Goal: Transaction & Acquisition: Book appointment/travel/reservation

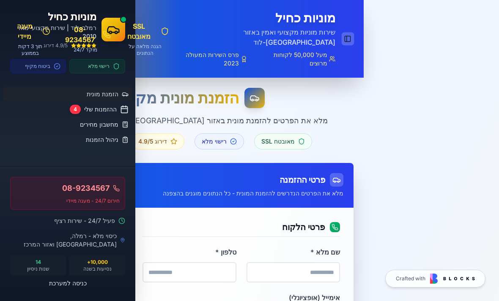
click at [341, 34] on button "Toggle Sidebar" at bounding box center [347, 39] width 12 height 13
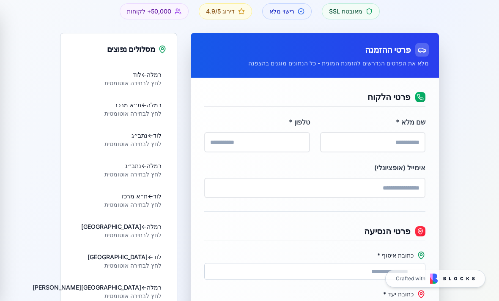
scroll to position [111, 0]
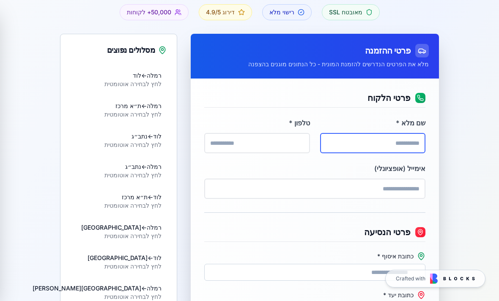
click at [395, 143] on input "שם מלא *" at bounding box center [372, 143] width 105 height 20
type input "*"
type input "*****"
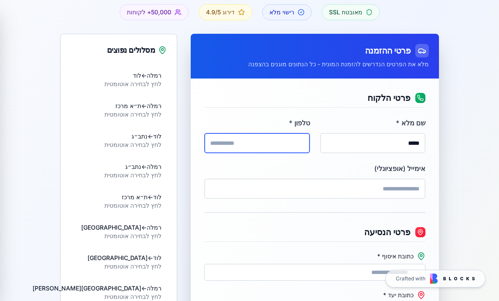
click at [279, 147] on input "טלפון *" at bounding box center [256, 143] width 105 height 20
type input "*"
type input "**********"
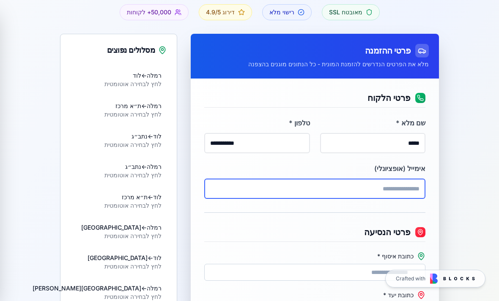
click at [357, 186] on input "אימייל (אופציונלי)" at bounding box center [314, 189] width 221 height 20
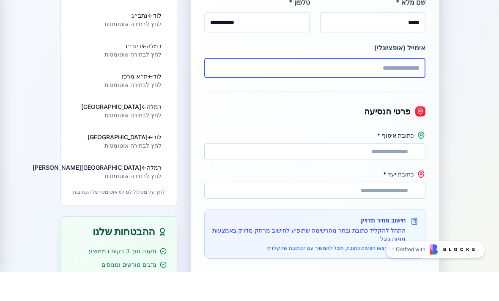
scroll to position [203, 0]
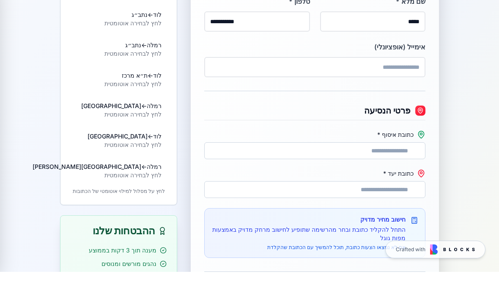
click at [382, 172] on \* "כתובת איסוף *" at bounding box center [314, 180] width 221 height 17
type \* "*"
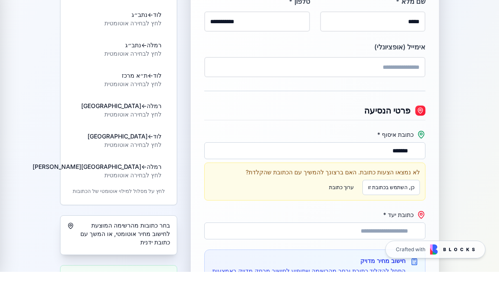
type \* "******"
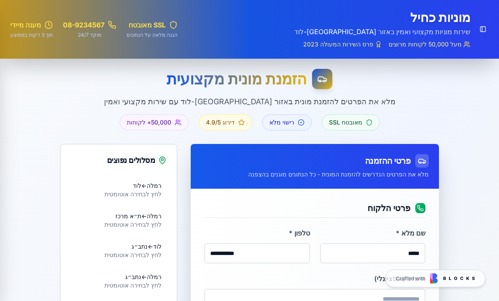
scroll to position [0, 0]
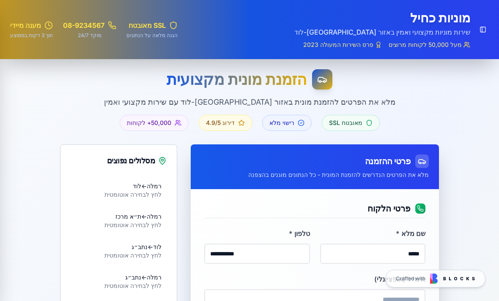
drag, startPoint x: 274, startPoint y: 87, endPoint x: 274, endPoint y: 79, distance: 7.6
click at [274, 81] on h1 "הזמנת מונית מקצועית" at bounding box center [236, 79] width 140 height 17
click at [274, 80] on h1 "הזמנת מונית מקצועית" at bounding box center [236, 79] width 140 height 17
click at [274, 79] on h1 "הזמנת מונית מקצועית" at bounding box center [236, 79] width 140 height 17
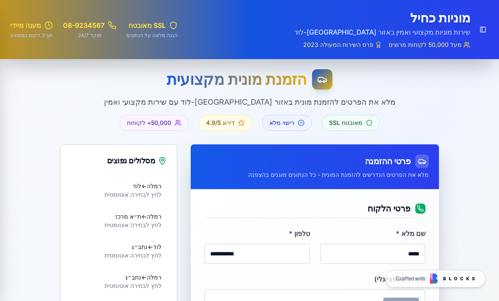
click at [409, 110] on div "הזמנת מונית מקצועית מלא את הפרטים להזמנת מונית באזור רמלה-לוד עם שירות מקצועי ו…" at bounding box center [249, 100] width 379 height 62
click at [262, 102] on p "מלא את הפרטים להזמנת מונית באזור [GEOGRAPHIC_DATA]-לוד עם שירות מקצועי ואמין" at bounding box center [249, 102] width 379 height 12
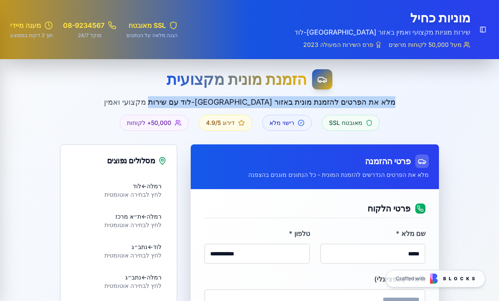
click at [262, 102] on p "מלא את הפרטים להזמנת מונית באזור [GEOGRAPHIC_DATA]-לוד עם שירות מקצועי ואמין" at bounding box center [249, 102] width 379 height 12
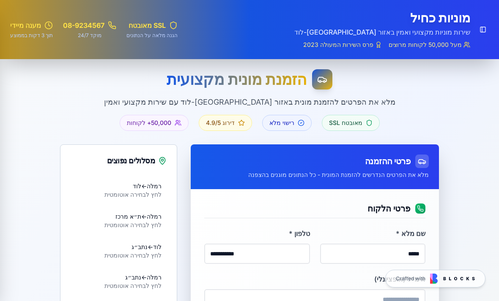
click at [420, 113] on div "הזמנת מונית מקצועית מלא את הפרטים להזמנת מונית באזור רמלה-לוד עם שירות מקצועי ו…" at bounding box center [249, 100] width 379 height 62
click at [237, 79] on h1 "הזמנת מונית מקצועית" at bounding box center [236, 79] width 140 height 17
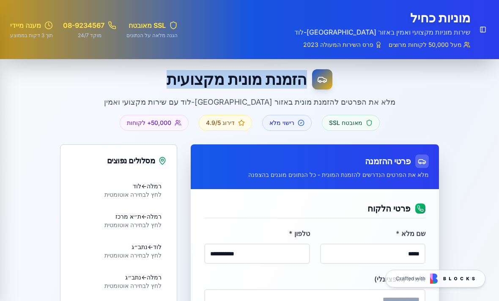
click at [237, 79] on h1 "הזמנת מונית מקצועית" at bounding box center [236, 79] width 140 height 17
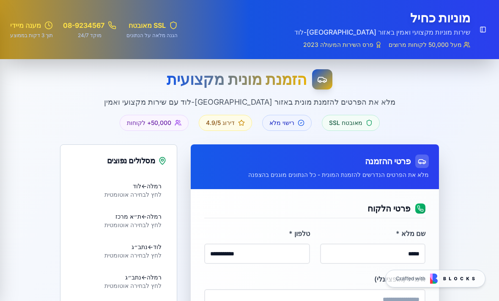
click at [396, 109] on div "הזמנת מונית מקצועית מלא את הפרטים להזמנת מונית באזור רמלה-לוד עם שירות מקצועי ו…" at bounding box center [249, 100] width 379 height 62
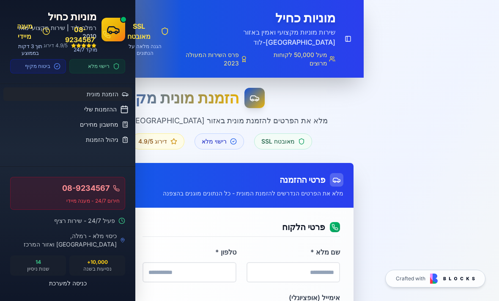
type input "**********"
type input "*****"
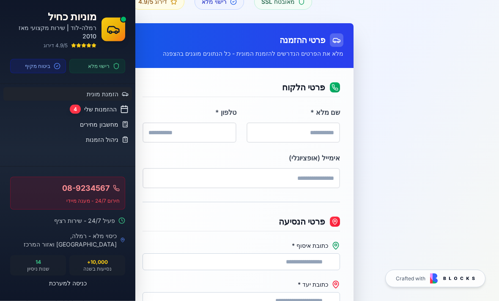
scroll to position [117, 0]
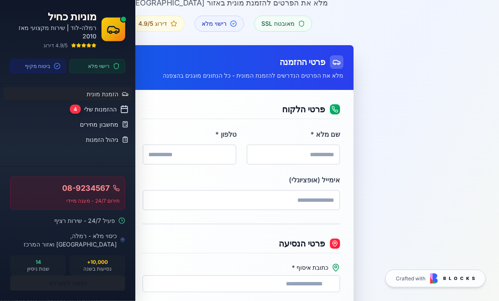
click at [68, 282] on button "כניסה למערכת" at bounding box center [67, 283] width 115 height 15
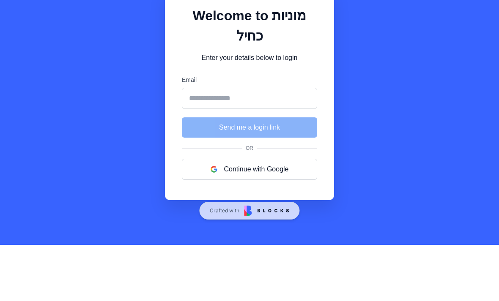
scroll to position [27, 0]
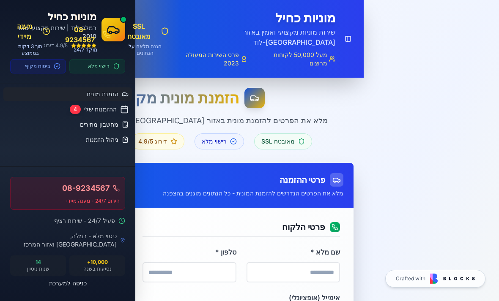
click at [350, 33] on button "Toggle Sidebar" at bounding box center [347, 39] width 12 height 13
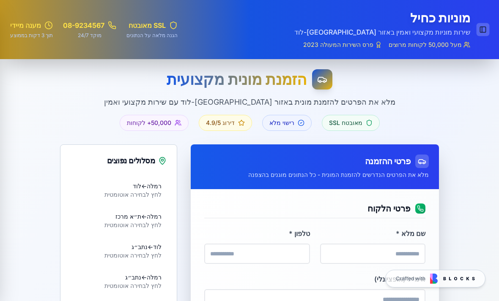
click at [488, 33] on button "Toggle Sidebar" at bounding box center [482, 29] width 13 height 13
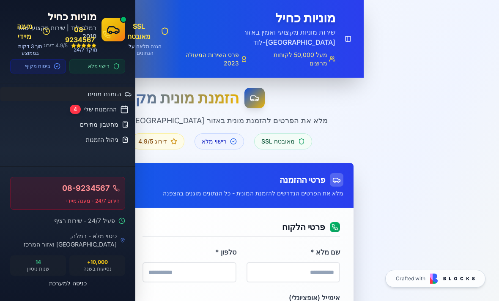
click at [101, 93] on span "הזמנת מונית" at bounding box center [103, 94] width 33 height 9
click at [352, 115] on p "מלא את הפרטים להזמנת מונית באזור [GEOGRAPHIC_DATA]-לוד עם שירות מקצועי ואמין" at bounding box center [181, 121] width 343 height 12
click at [346, 33] on button "Toggle Sidebar" at bounding box center [347, 39] width 12 height 13
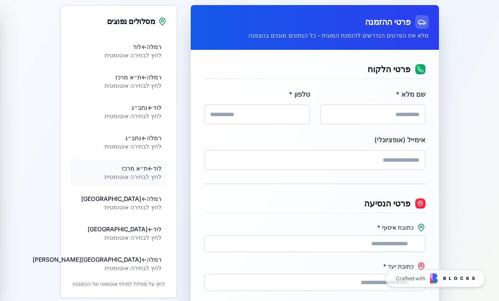
scroll to position [139, 0]
click at [131, 53] on div "לחץ לבחירה אוטומטית" at bounding box center [132, 55] width 57 height 8
type \* "****"
type \* "***"
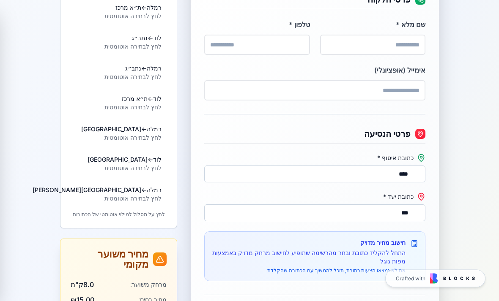
scroll to position [191, 0]
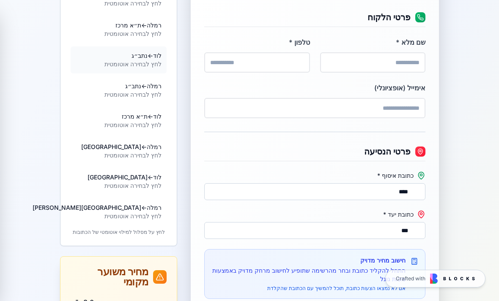
click at [136, 65] on div "לחץ לבחירה אוטומטית" at bounding box center [132, 64] width 57 height 8
type \* "***"
type \* "**********"
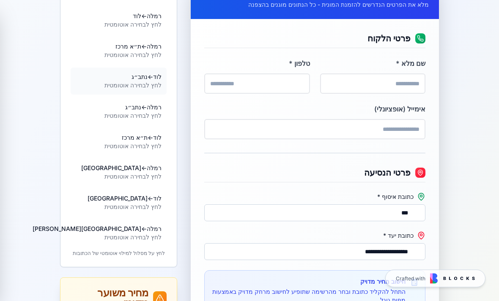
scroll to position [134, 0]
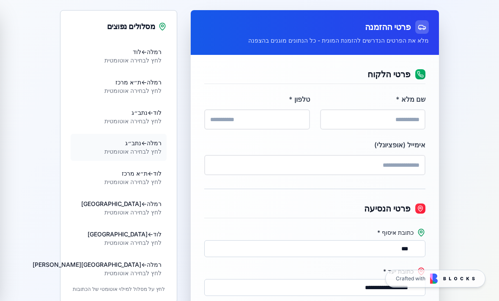
click at [138, 154] on div "לחץ לבחירה אוטומטית" at bounding box center [132, 151] width 57 height 8
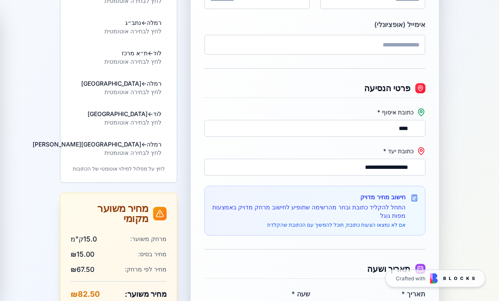
scroll to position [257, 0]
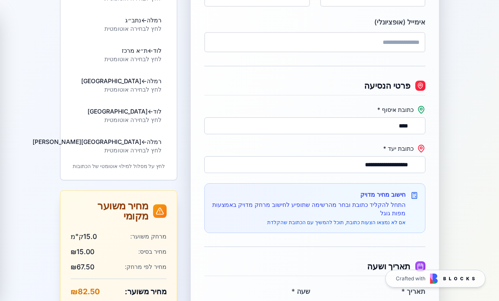
drag, startPoint x: 320, startPoint y: 83, endPoint x: 0, endPoint y: -258, distance: 468.1
click at [313, 97] on html "מוניות כחיל רמלה-לוד | שירות מקצועי מאז 2010 4.9/5 דירוג רישוי מלא ביטוח מקיף ה…" at bounding box center [249, 231] width 499 height 977
click at [283, 117] on div "כתובת איסוף * ****" at bounding box center [314, 120] width 221 height 29
click at [465, 142] on div "**********" at bounding box center [249, 157] width 499 height 711
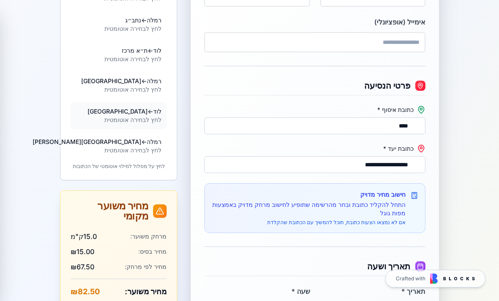
click at [115, 119] on div "לחץ לבחירה אוטומטית" at bounding box center [124, 120] width 74 height 8
type \* "***"
type \* "*******"
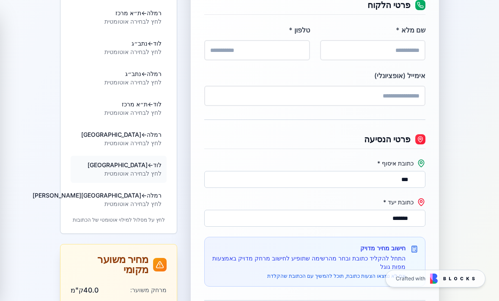
scroll to position [194, 0]
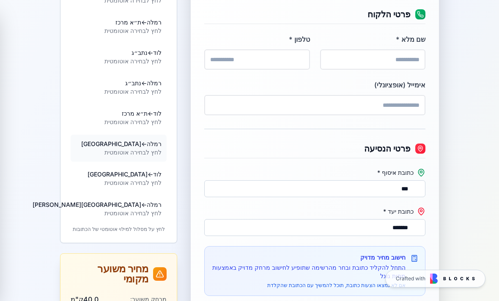
click at [122, 145] on div "רמלה ← ירושלים" at bounding box center [121, 144] width 80 height 8
type \* "****"
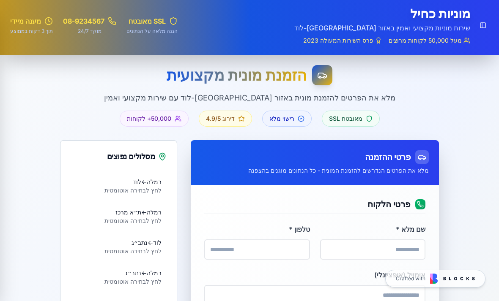
scroll to position [0, 0]
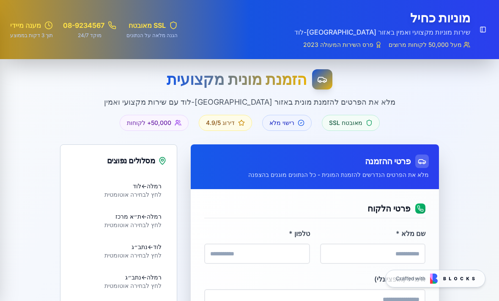
click at [147, 124] on span "50,000+ לקוחות" at bounding box center [149, 123] width 44 height 8
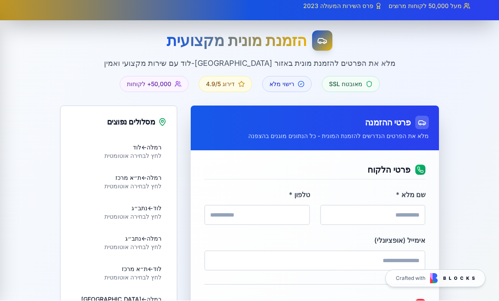
scroll to position [39, 0]
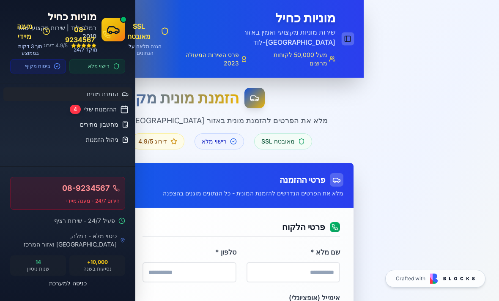
click at [352, 33] on button "Toggle Sidebar" at bounding box center [347, 39] width 12 height 13
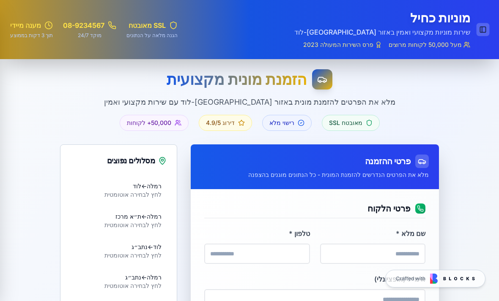
click at [477, 35] on button "Toggle Sidebar" at bounding box center [482, 29] width 13 height 13
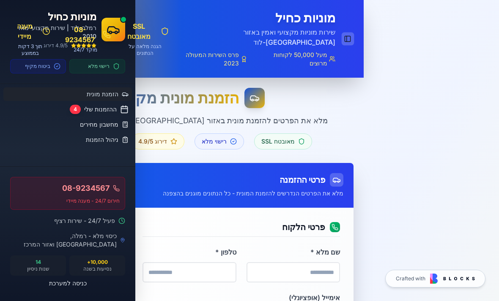
click at [348, 33] on button "Toggle Sidebar" at bounding box center [347, 39] width 12 height 13
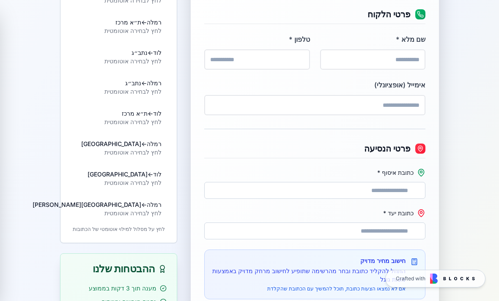
scroll to position [189, 0]
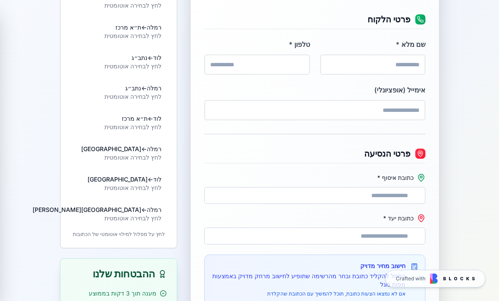
click at [385, 192] on \* "כתובת איסוף *" at bounding box center [314, 195] width 221 height 17
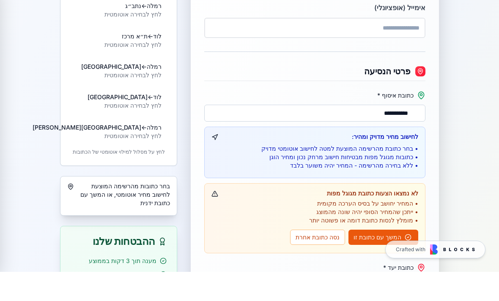
scroll to position [244, 0]
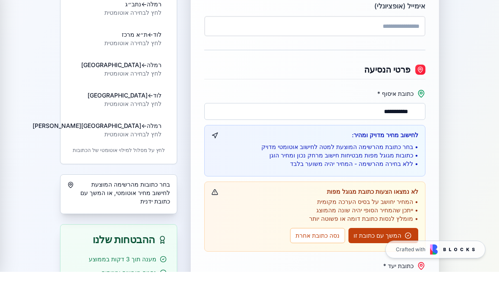
type \* "**********"
click at [390, 257] on button "המשך עם כתובת זו" at bounding box center [383, 264] width 70 height 15
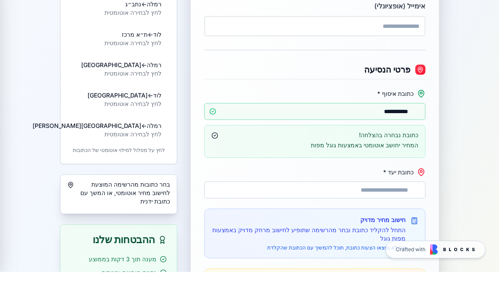
scroll to position [273, 0]
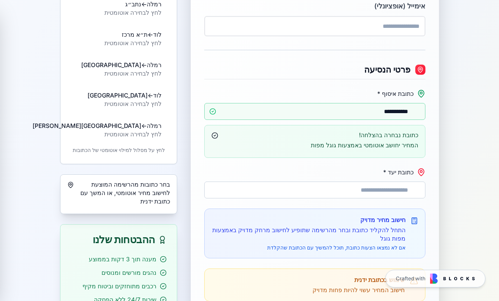
click at [406, 193] on \* "כתובת יעד *" at bounding box center [314, 190] width 221 height 17
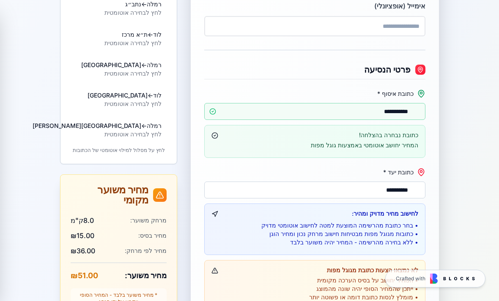
type \* "**********"
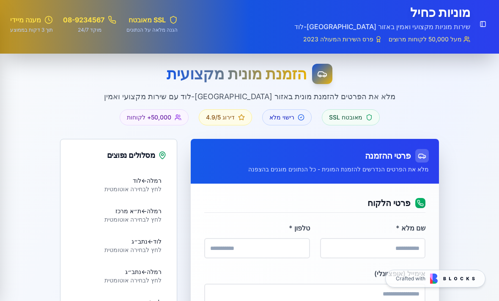
scroll to position [0, 0]
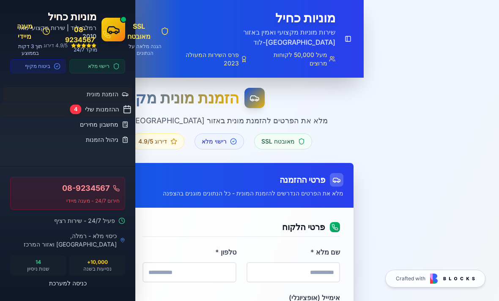
click at [106, 114] on div "ההזמנות שלי 4" at bounding box center [68, 109] width 128 height 10
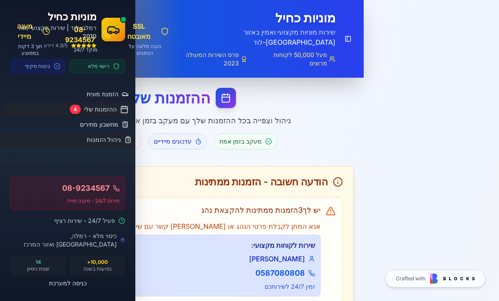
click at [93, 139] on span "ניהול הזמנות" at bounding box center [104, 140] width 34 height 9
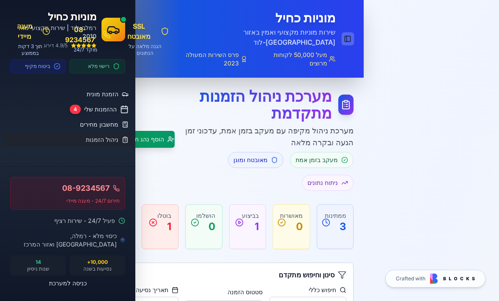
click at [351, 33] on button "Toggle Sidebar" at bounding box center [347, 39] width 12 height 13
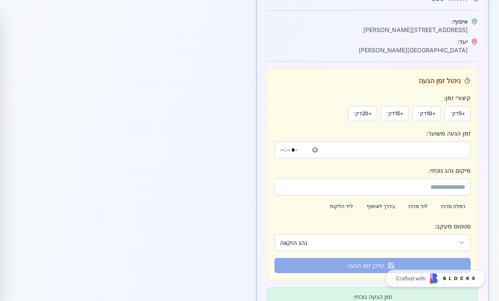
scroll to position [346, 0]
click at [462, 242] on button "נהג הוקצה" at bounding box center [372, 243] width 196 height 17
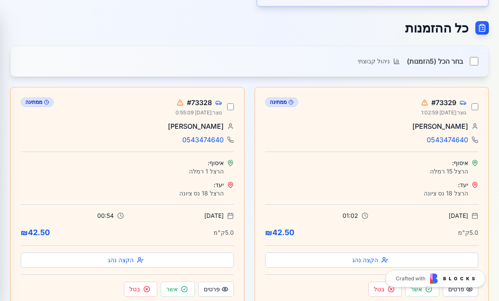
scroll to position [794, 0]
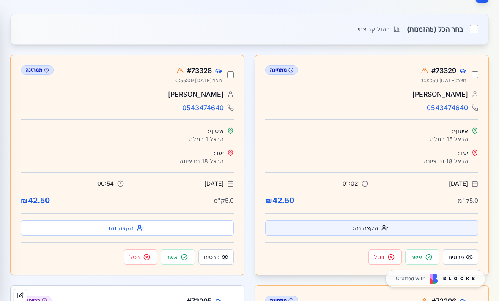
click at [425, 221] on button "הקצה נהג" at bounding box center [371, 228] width 213 height 15
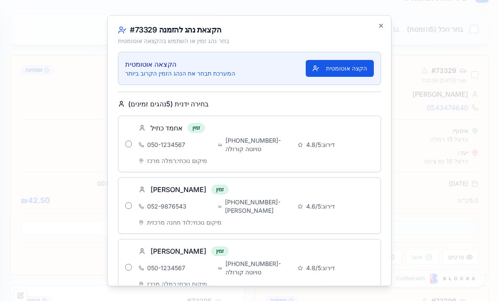
scroll to position [0, 0]
click at [289, 203] on span "987-65-432 - הונדה סיוויק" at bounding box center [259, 206] width 69 height 17
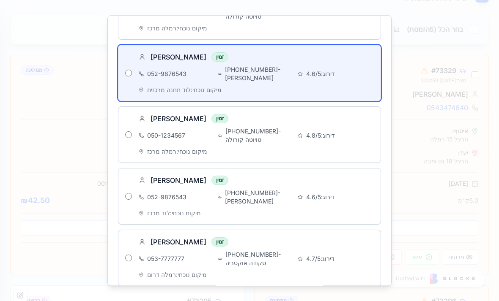
scroll to position [133, 0]
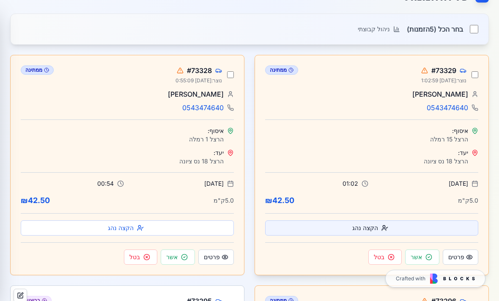
click at [434, 221] on button "הקצה נהג" at bounding box center [371, 228] width 213 height 15
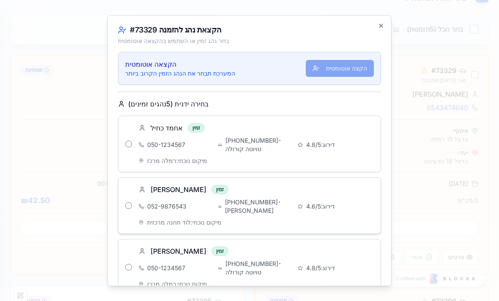
click at [303, 215] on div "דירוג: 4.6 /5" at bounding box center [335, 206] width 76 height 17
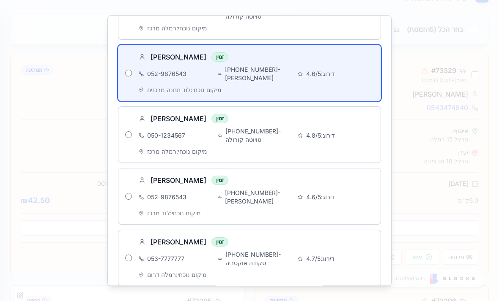
click at [365, 293] on div "ביטול הקצה נהג נבחר" at bounding box center [249, 305] width 263 height 24
click at [350, 147] on div "מיקום נוכחי: רמלה מרכז" at bounding box center [256, 151] width 235 height 8
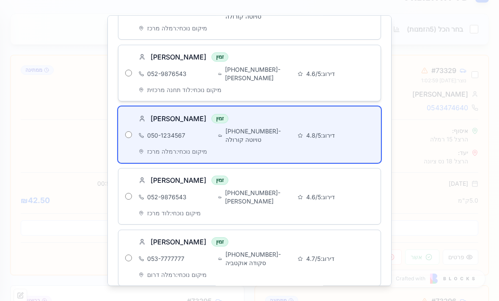
click at [355, 81] on div "דירוג: 4.6 /5" at bounding box center [335, 73] width 76 height 17
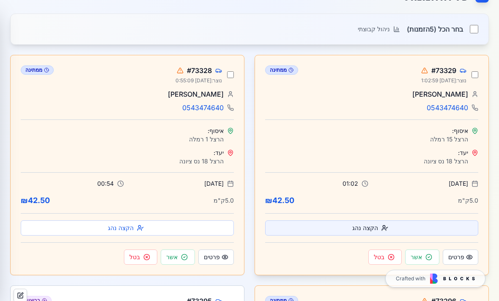
click at [407, 221] on button "הקצה נהג" at bounding box center [371, 228] width 213 height 15
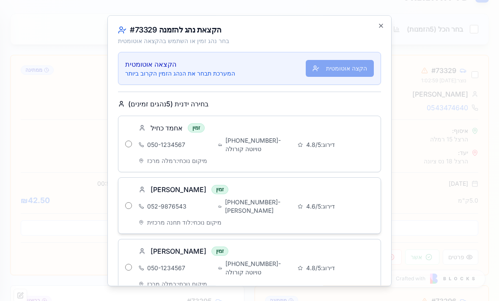
click at [287, 205] on span "987-65-432 - הונדה סיוויק" at bounding box center [259, 206] width 69 height 17
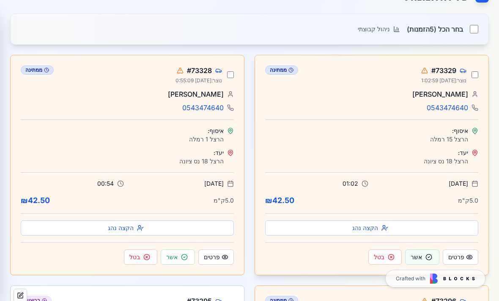
click at [426, 251] on button "אשר" at bounding box center [422, 257] width 34 height 15
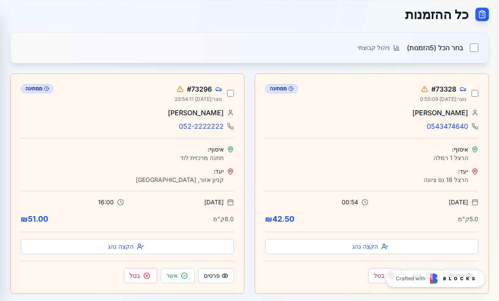
scroll to position [775, 0]
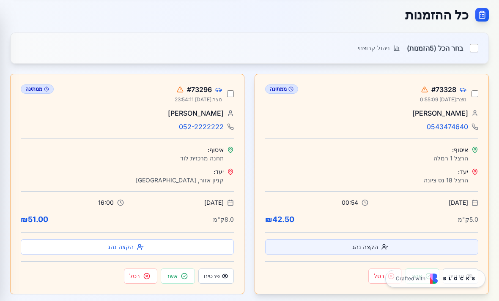
click at [416, 240] on button "הקצה נהג" at bounding box center [371, 247] width 213 height 15
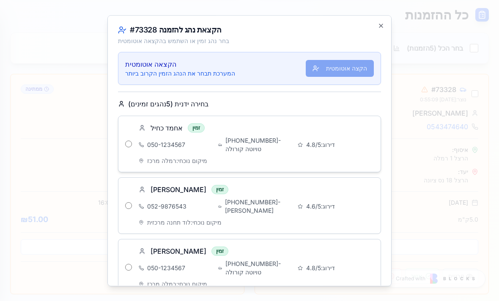
click at [339, 163] on div "מיקום נוכחי: רמלה מרכז" at bounding box center [256, 161] width 235 height 8
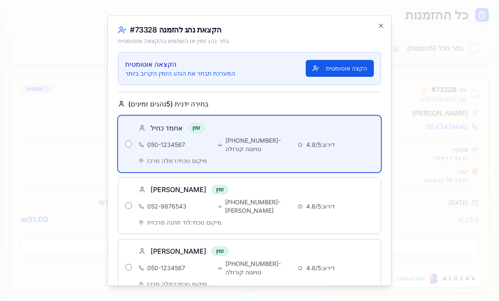
scroll to position [0, 0]
click at [380, 25] on icon "button" at bounding box center [380, 25] width 7 height 7
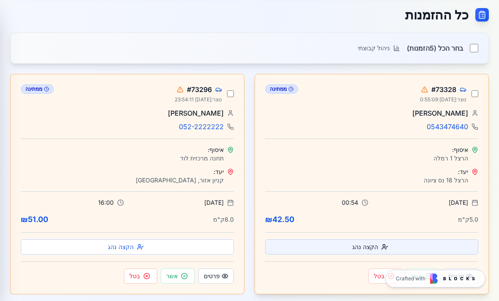
click at [379, 242] on button "הקצה נהג" at bounding box center [371, 247] width 213 height 15
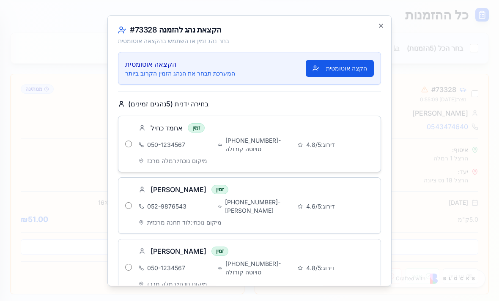
click at [339, 153] on div "דירוג: 4.8 /5" at bounding box center [335, 144] width 76 height 17
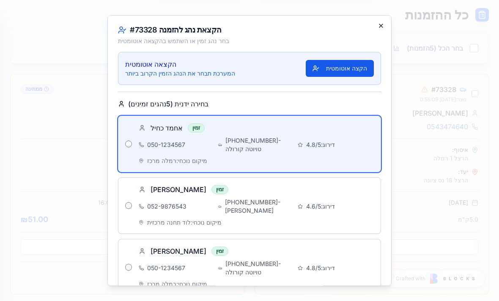
click at [382, 25] on icon "button" at bounding box center [380, 25] width 7 height 7
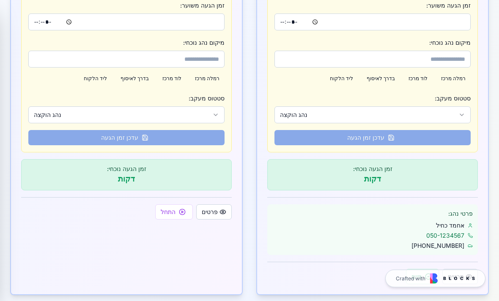
scroll to position [474, 0]
click at [221, 205] on button "פרטים" at bounding box center [213, 212] width 35 height 15
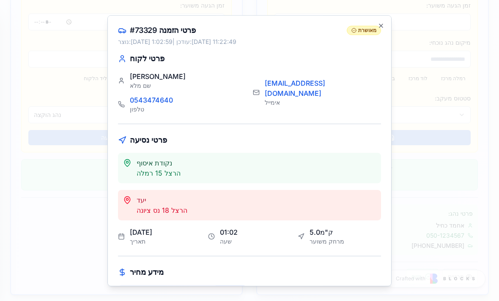
scroll to position [0, 0]
click at [471, 90] on div at bounding box center [249, 150] width 499 height 301
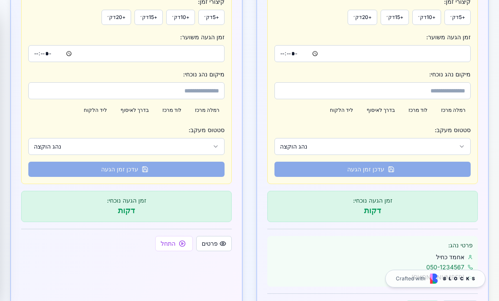
scroll to position [289, 0]
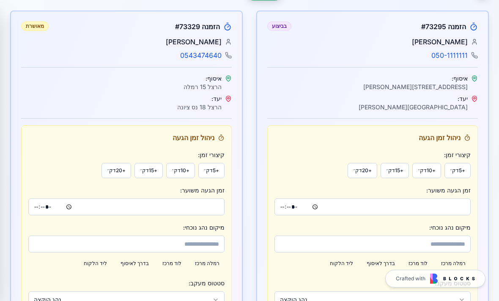
click at [449, 37] on span "שרה כהן" at bounding box center [440, 42] width 56 height 10
click at [453, 22] on span "הזמנה # 73295" at bounding box center [443, 27] width 45 height 10
click at [445, 52] on link "050-1111111" at bounding box center [449, 55] width 36 height 10
click at [449, 22] on span "הזמנה # 73295" at bounding box center [443, 27] width 45 height 10
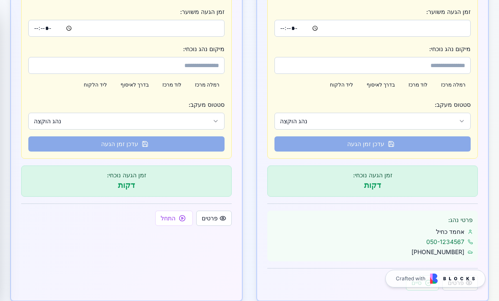
scroll to position [515, 0]
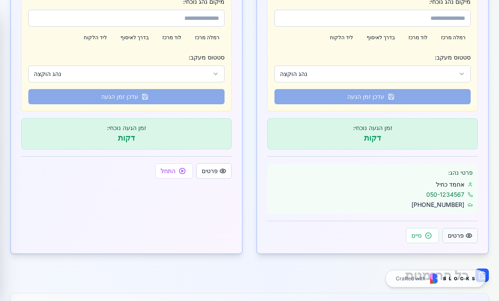
click at [466, 232] on button "פרטים" at bounding box center [459, 235] width 35 height 15
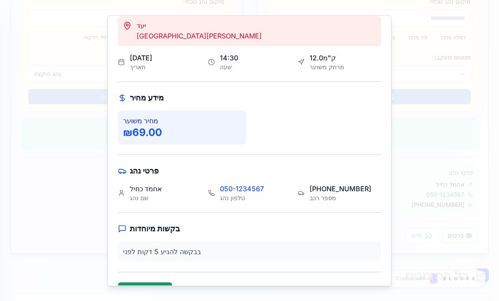
scroll to position [174, 0]
click at [142, 293] on button "סיים נסיעה" at bounding box center [145, 291] width 54 height 17
click at [437, 169] on div at bounding box center [249, 150] width 499 height 301
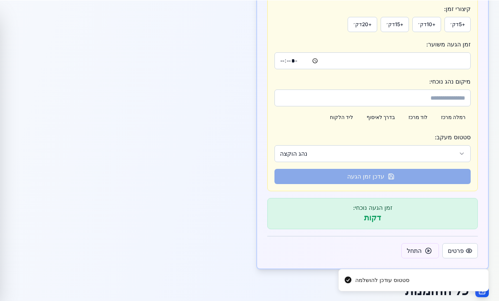
click at [422, 248] on button "התחל" at bounding box center [420, 250] width 38 height 15
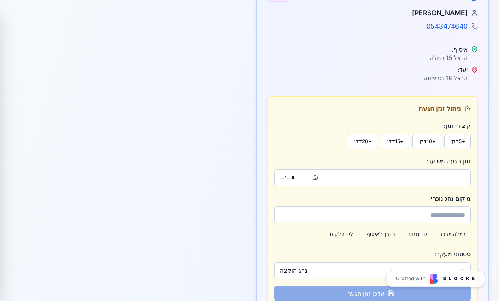
scroll to position [318, 0]
click at [430, 134] on button "+ 10 דק׳" at bounding box center [426, 141] width 29 height 15
type input "*****"
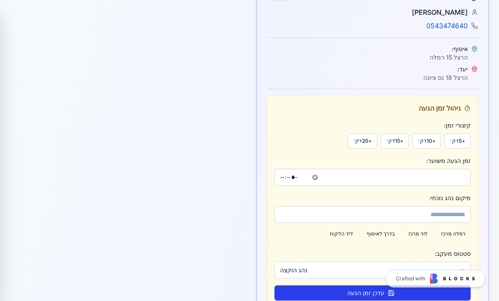
click at [333, 292] on button "עדכן זמן הגעה" at bounding box center [372, 293] width 196 height 15
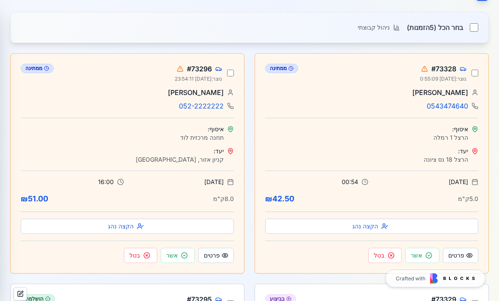
scroll to position [731, 0]
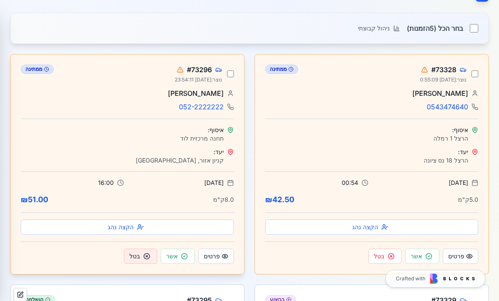
click at [134, 249] on button "בטל" at bounding box center [140, 256] width 33 height 15
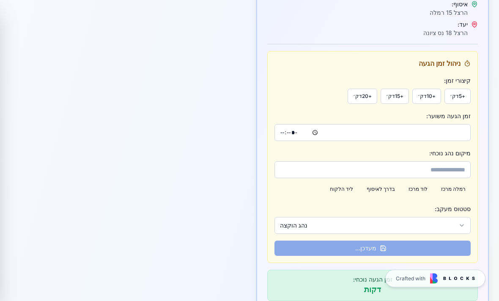
scroll to position [357, 0]
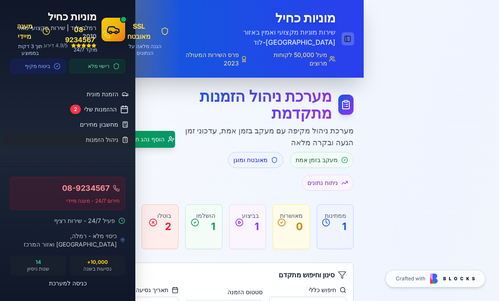
click at [350, 33] on button "Toggle Sidebar" at bounding box center [347, 39] width 12 height 13
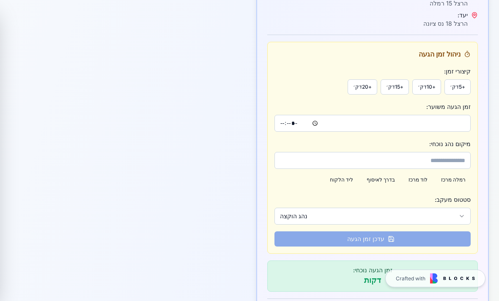
scroll to position [372, 0]
click at [459, 213] on icon "button" at bounding box center [461, 216] width 7 height 7
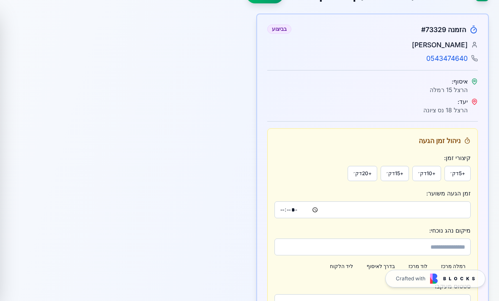
click at [58, 196] on div "הזמנה # 73329 בביצוע Wisam Kahil 0543474640 איסוף: הרצל 15 רמלה יעד: הרצל 18 נס…" at bounding box center [249, 216] width 478 height 405
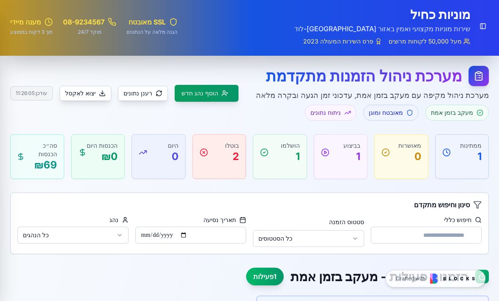
scroll to position [0, 0]
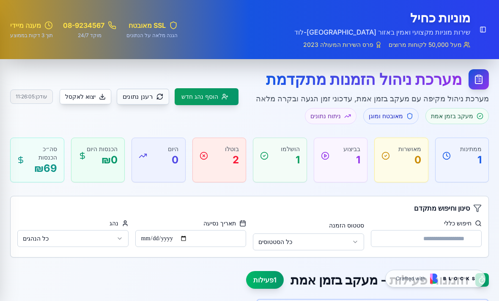
click at [142, 101] on button "רענן נתונים" at bounding box center [143, 97] width 52 height 16
click at [478, 27] on button "Toggle Sidebar" at bounding box center [482, 29] width 13 height 13
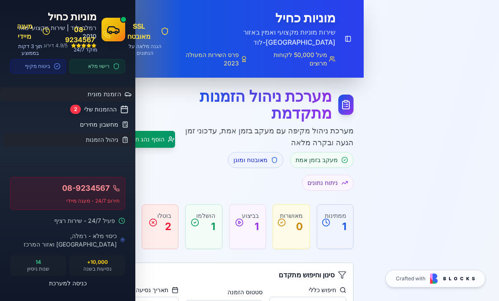
click at [90, 91] on span "הזמנת מונית" at bounding box center [103, 94] width 33 height 9
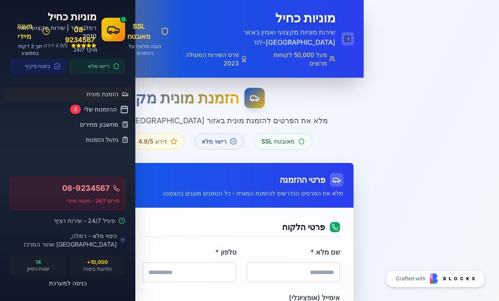
click at [350, 33] on button "Toggle Sidebar" at bounding box center [347, 39] width 12 height 13
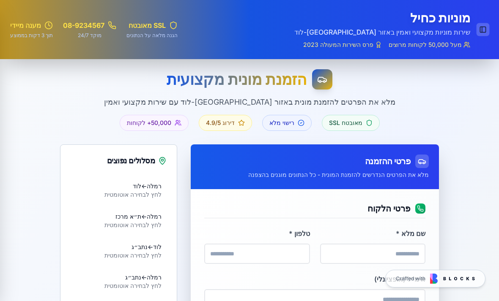
click at [476, 33] on button "Toggle Sidebar" at bounding box center [482, 29] width 13 height 13
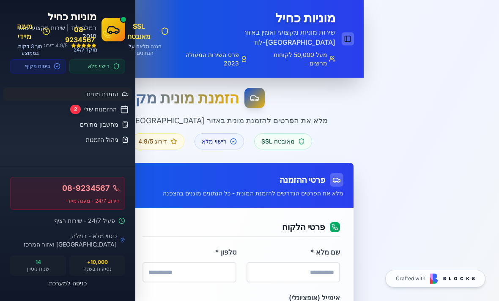
click at [352, 33] on button "Toggle Sidebar" at bounding box center [347, 39] width 12 height 13
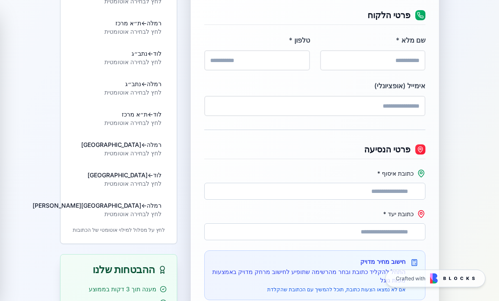
scroll to position [198, 0]
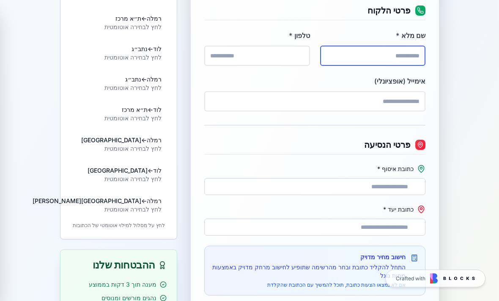
click at [410, 62] on input "שם מלא *" at bounding box center [372, 56] width 105 height 20
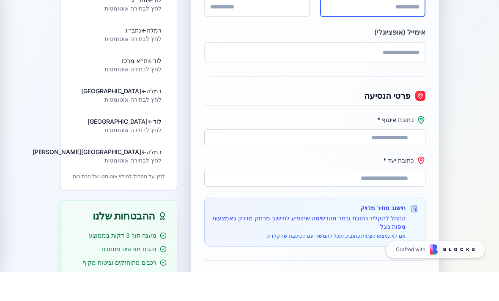
scroll to position [220, 0]
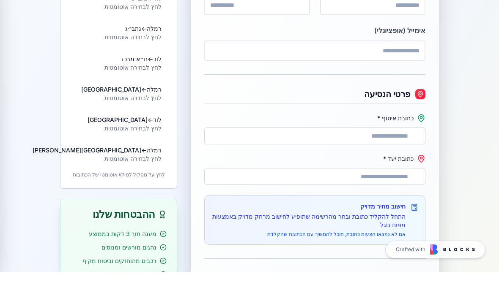
click at [402, 157] on \* "כתובת איסוף *" at bounding box center [314, 165] width 221 height 17
type \* "*"
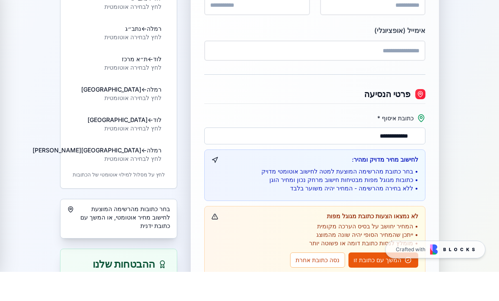
type \* "**********"
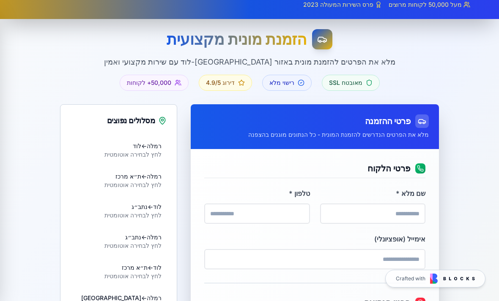
scroll to position [0, 0]
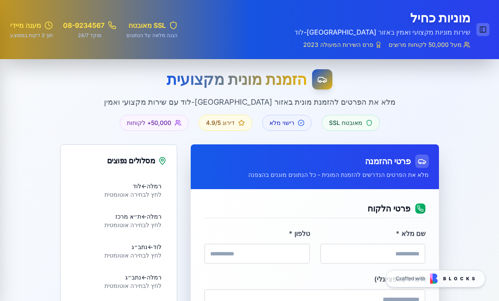
click at [479, 35] on button "Toggle Sidebar" at bounding box center [482, 29] width 13 height 13
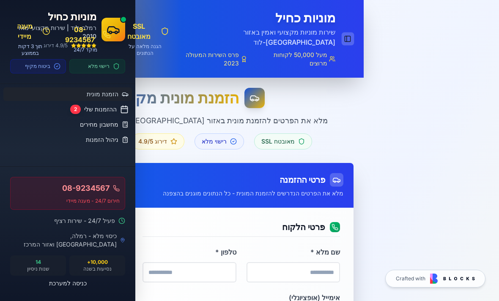
click at [346, 36] on button "Toggle Sidebar" at bounding box center [347, 39] width 12 height 13
click at [338, 26] on div "Toggle Sidebar מוניות כחיל שירות מוניות מקצועי ואמין באזור [GEOGRAPHIC_DATA]-לו…" at bounding box center [261, 38] width 184 height 57
click at [345, 33] on button "Toggle Sidebar" at bounding box center [347, 39] width 12 height 13
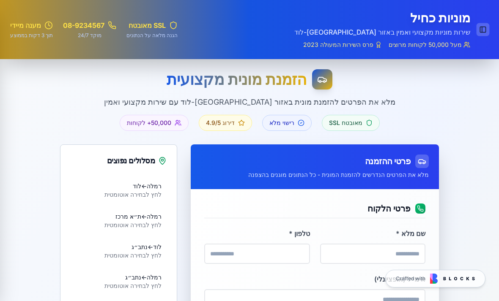
click at [482, 27] on button "Toggle Sidebar" at bounding box center [482, 29] width 13 height 13
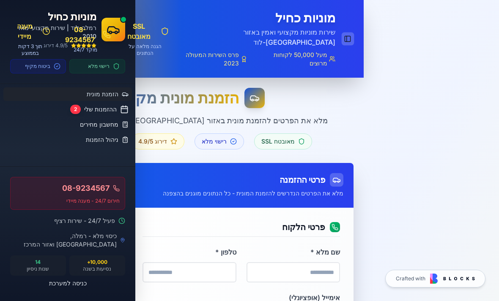
click at [348, 34] on button "Toggle Sidebar" at bounding box center [347, 39] width 12 height 13
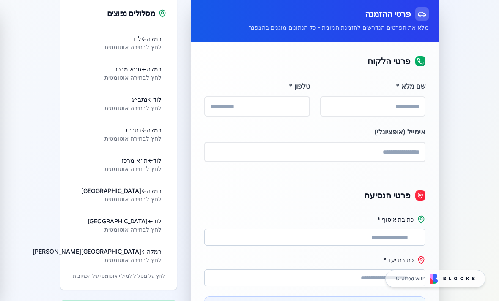
scroll to position [125, 0]
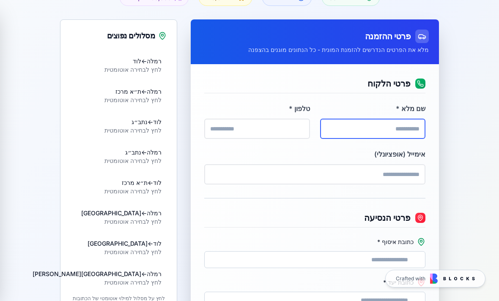
click at [408, 128] on input "שם מלא *" at bounding box center [372, 129] width 105 height 20
type input "*"
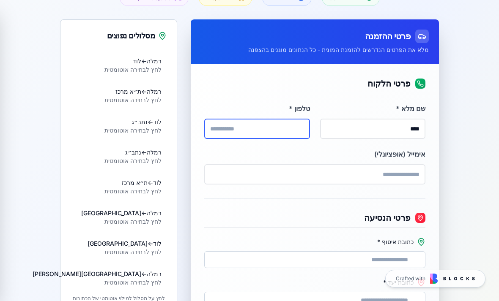
click at [259, 131] on input "טלפון *" at bounding box center [256, 129] width 105 height 20
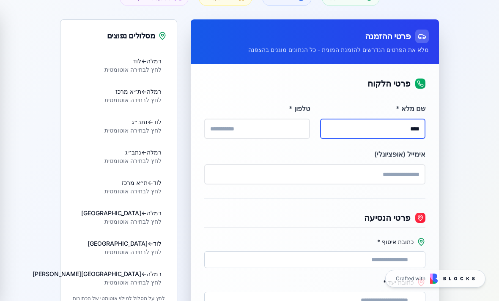
click at [387, 133] on input "****" at bounding box center [372, 129] width 105 height 20
type input "********"
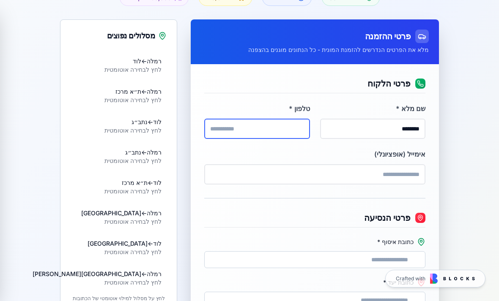
click at [272, 130] on input "טלפון *" at bounding box center [256, 129] width 105 height 20
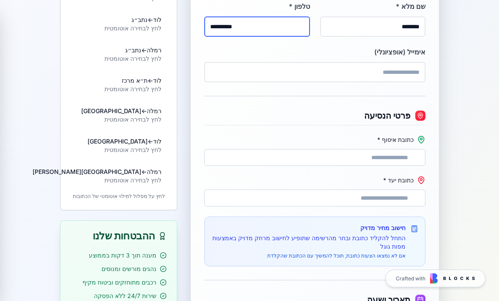
type input "**********"
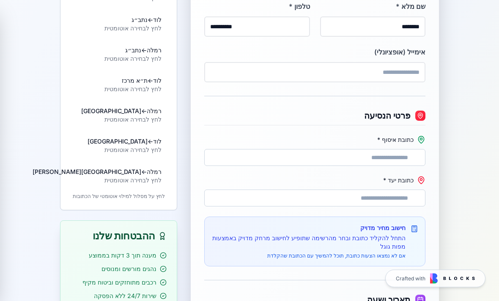
click at [404, 165] on \* "כתובת איסוף *" at bounding box center [314, 158] width 221 height 17
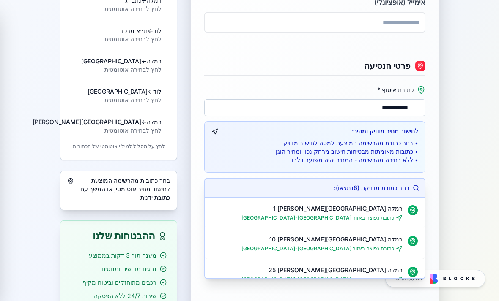
scroll to position [0, 0]
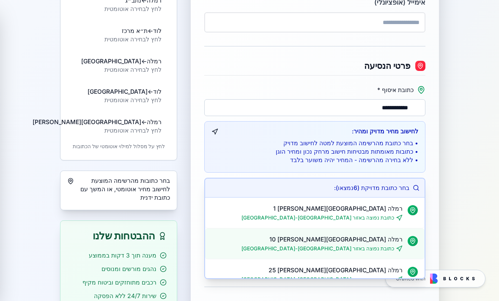
click at [374, 242] on div "רמלה רחוב הרצל 10" at bounding box center [307, 239] width 191 height 8
type \* "**********"
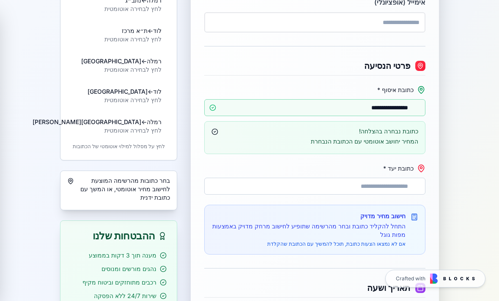
click at [401, 188] on \* "כתובת יעד *" at bounding box center [314, 186] width 221 height 17
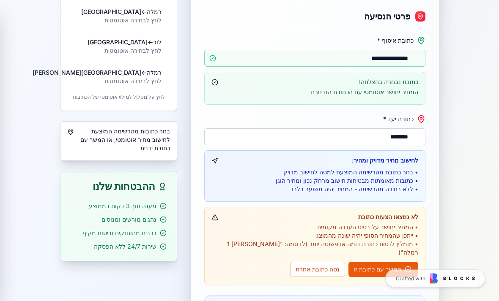
scroll to position [327, 0]
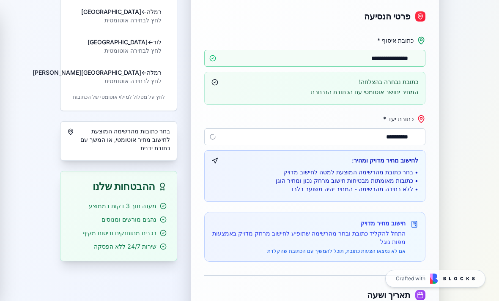
type \* "********"
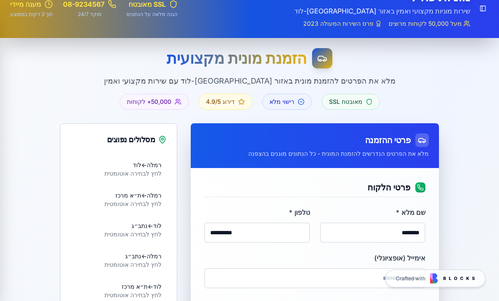
scroll to position [0, 0]
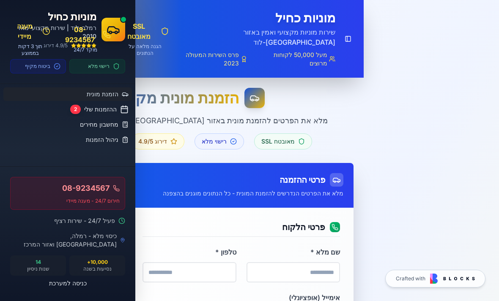
click at [338, 33] on div "Toggle Sidebar מוניות כחיל שירות מוניות מקצועי ואמין באזור [GEOGRAPHIC_DATA]-לו…" at bounding box center [261, 38] width 184 height 57
click at [348, 33] on button "Toggle Sidebar" at bounding box center [347, 39] width 12 height 13
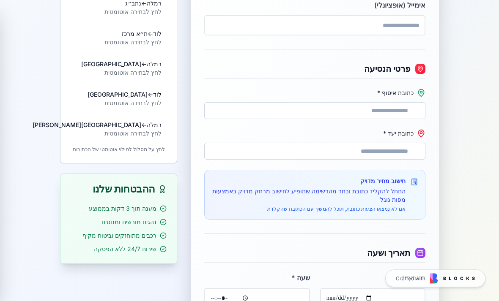
click at [404, 114] on \* "כתובת איסוף *" at bounding box center [314, 111] width 221 height 17
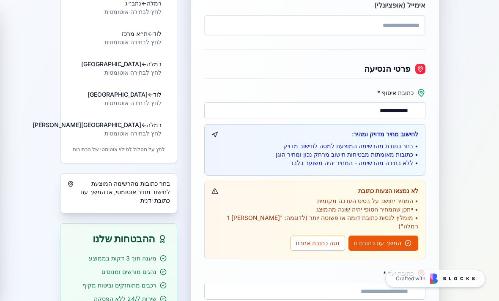
type \* "**********"
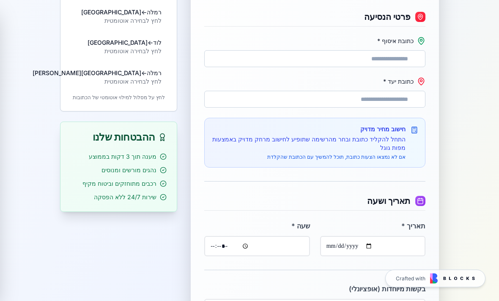
scroll to position [308, 0]
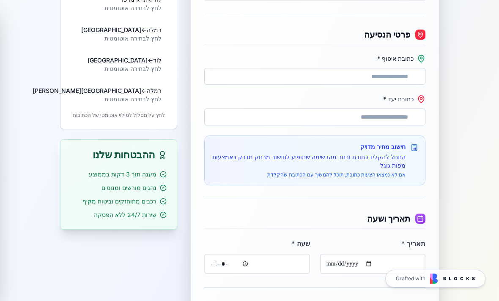
click at [470, 169] on div "**********" at bounding box center [249, 87] width 499 height 673
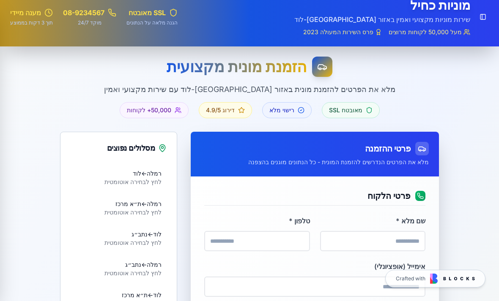
scroll to position [0, 0]
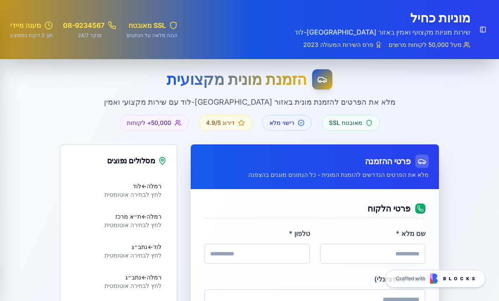
click at [335, 102] on p "מלא את הפרטים להזמנת מונית באזור [GEOGRAPHIC_DATA]-לוד עם שירות מקצועי ואמין" at bounding box center [249, 102] width 379 height 12
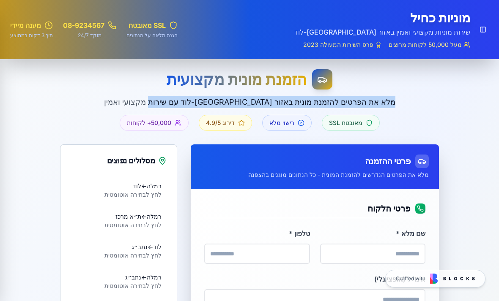
click at [335, 102] on p "מלא את הפרטים להזמנת מונית באזור [GEOGRAPHIC_DATA]-לוד עם שירות מקצועי ואמין" at bounding box center [249, 102] width 379 height 12
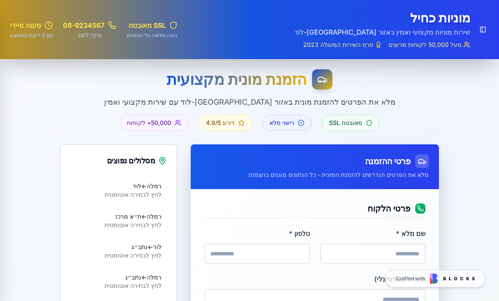
click at [429, 108] on div "הזמנת מונית מקצועית מלא את הפרטים להזמנת מונית באזור [GEOGRAPHIC_DATA]-לוד עם ש…" at bounding box center [249, 100] width 379 height 62
click at [240, 79] on h1 "הזמנת מונית מקצועית" at bounding box center [236, 79] width 140 height 17
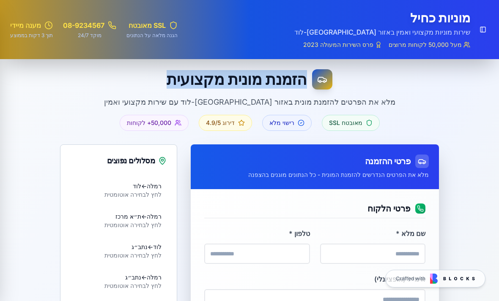
click at [241, 79] on h1 "הזמנת מונית מקצועית" at bounding box center [236, 79] width 140 height 17
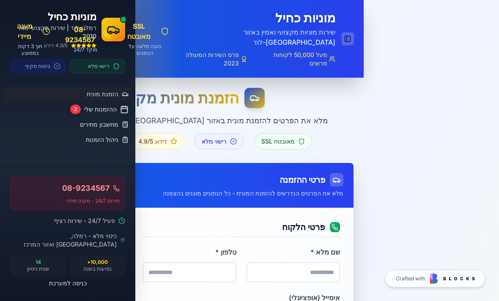
click at [350, 33] on button "Toggle Sidebar" at bounding box center [347, 39] width 12 height 13
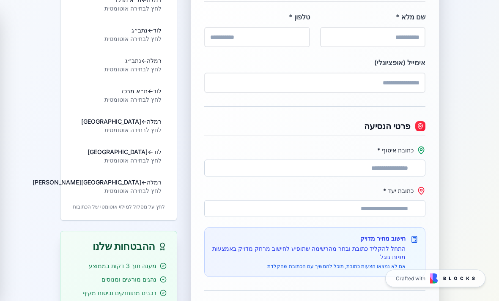
scroll to position [217, 0]
click at [384, 168] on \* "כתובת איסוף *" at bounding box center [314, 168] width 221 height 17
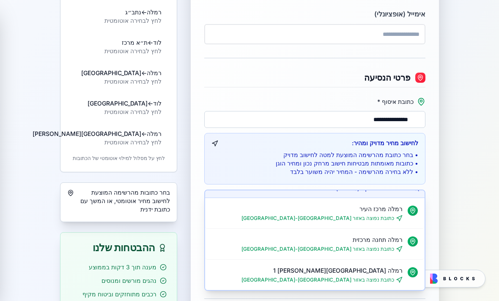
scroll to position [11, 0]
type \* "**********"
click at [454, 166] on div "**********" at bounding box center [249, 158] width 499 height 729
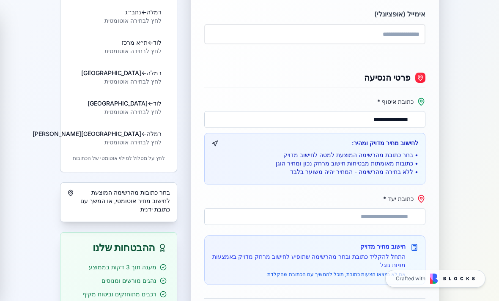
click at [387, 223] on \* "כתובת יעד *" at bounding box center [314, 216] width 221 height 17
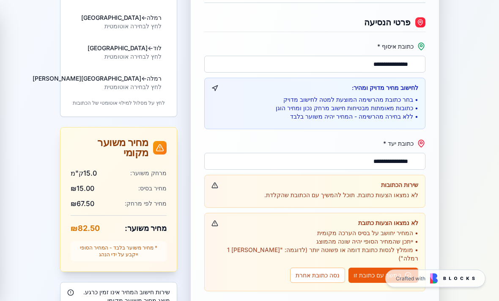
scroll to position [321, 0]
type \* "**********"
click at [396, 268] on button "המשך עם כתובת זו" at bounding box center [383, 275] width 70 height 15
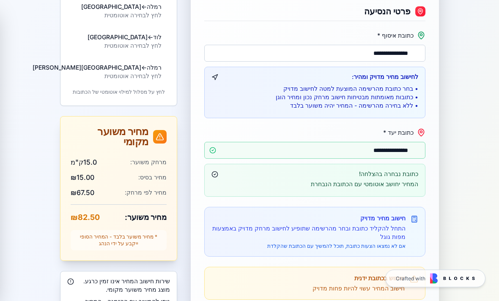
scroll to position [344, 0]
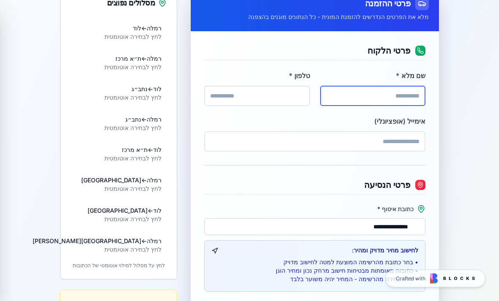
click at [408, 104] on input "שם מלא *" at bounding box center [372, 96] width 105 height 20
type input "********"
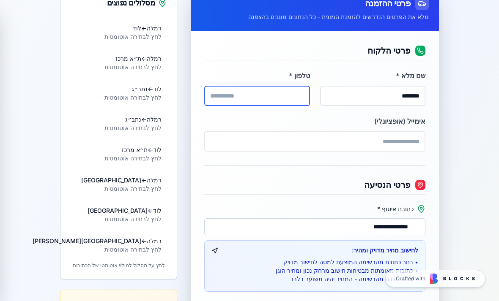
click at [286, 97] on input "טלפון *" at bounding box center [256, 96] width 105 height 20
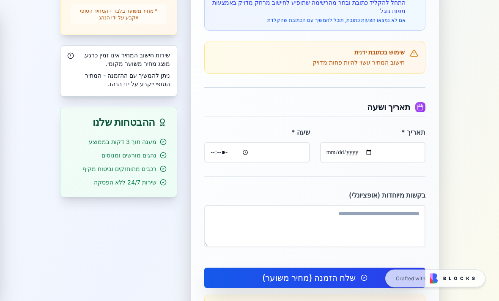
scroll to position [558, 0]
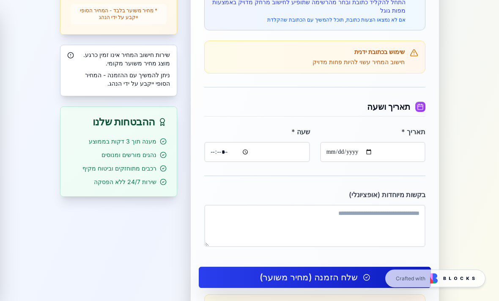
type input "**********"
click at [368, 287] on button "שלח הזמנה (מחיר משוער)" at bounding box center [315, 277] width 232 height 21
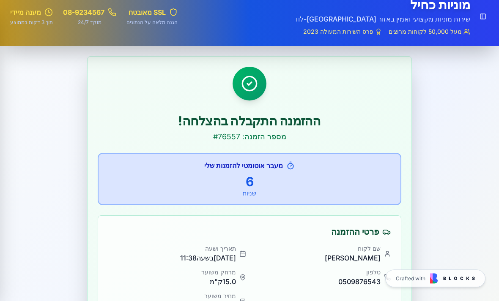
scroll to position [19, 0]
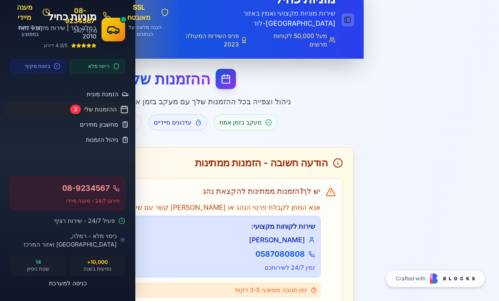
click at [350, 14] on button "Toggle Sidebar" at bounding box center [347, 20] width 12 height 13
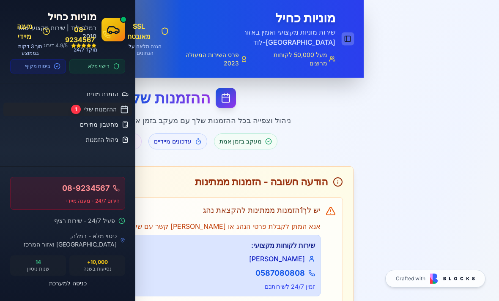
click at [350, 33] on button "Toggle Sidebar" at bounding box center [347, 39] width 12 height 13
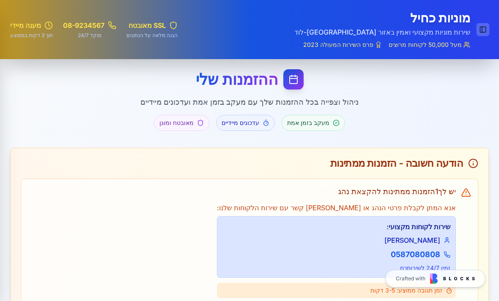
click at [476, 33] on button "Toggle Sidebar" at bounding box center [482, 29] width 13 height 13
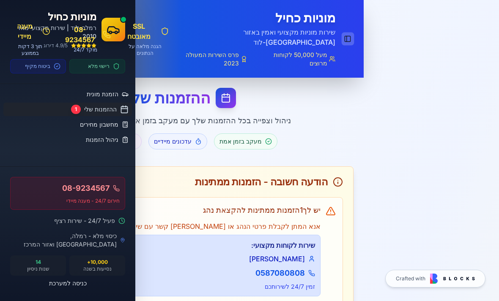
click at [348, 33] on button "Toggle Sidebar" at bounding box center [347, 39] width 12 height 13
click at [357, 25] on div "Toggle Sidebar מוניות כחיל שירות מוניות מקצועי ואמין באזור רמלה-לוד מעל 50,000 …" at bounding box center [181, 39] width 363 height 78
click at [349, 33] on button "Toggle Sidebar" at bounding box center [347, 39] width 12 height 13
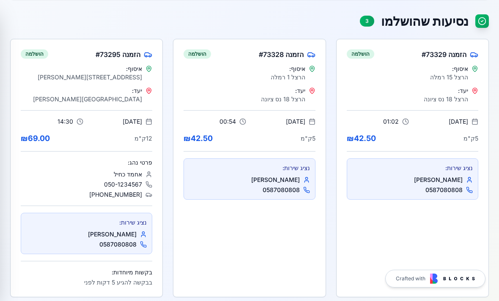
scroll to position [208, 0]
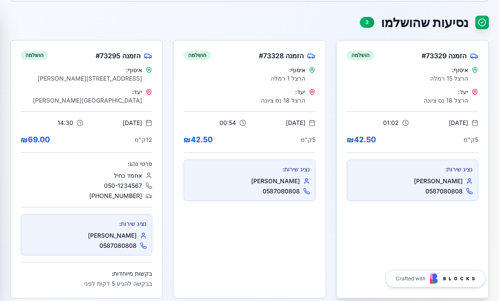
click at [431, 67] on div "איסוף: הרצל 15 רמלה" at bounding box center [411, 74] width 131 height 17
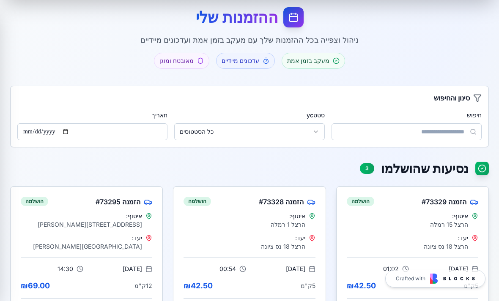
scroll to position [0, 0]
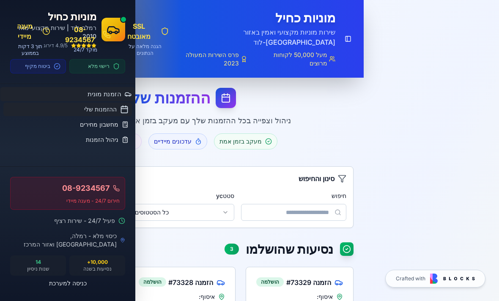
click at [71, 95] on link "הזמנת מונית" at bounding box center [67, 94] width 135 height 14
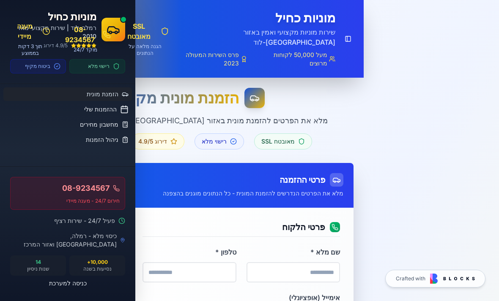
click at [339, 33] on div "Toggle Sidebar מוניות כחיל שירות מוניות מקצועי ואמין באזור [GEOGRAPHIC_DATA]-לו…" at bounding box center [261, 38] width 184 height 57
click at [344, 33] on button "Toggle Sidebar" at bounding box center [347, 39] width 12 height 13
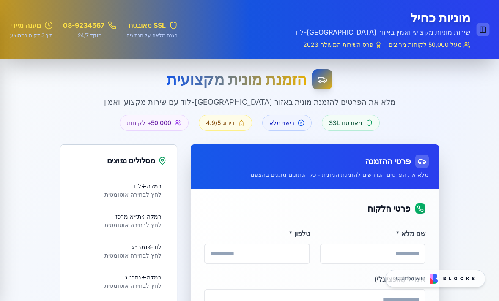
click at [481, 33] on button "Toggle Sidebar" at bounding box center [482, 29] width 13 height 13
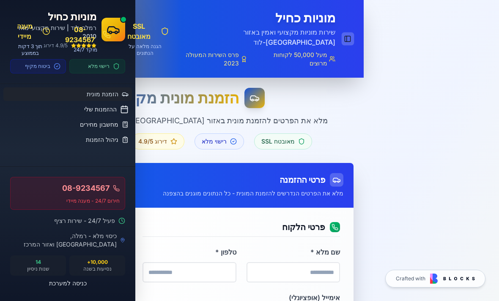
click at [349, 33] on button "Toggle Sidebar" at bounding box center [347, 39] width 12 height 13
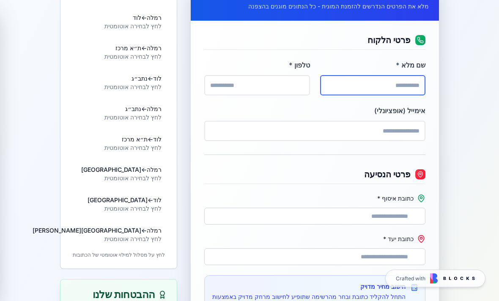
click at [403, 87] on input "שם מלא *" at bounding box center [372, 86] width 105 height 20
type input "*******"
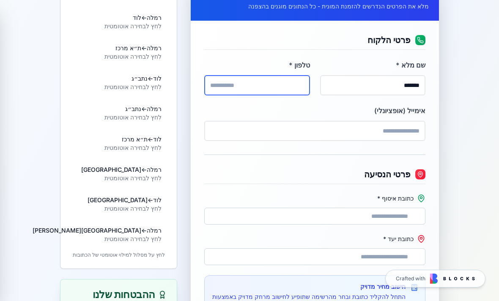
click at [278, 89] on input "טלפון *" at bounding box center [256, 85] width 105 height 20
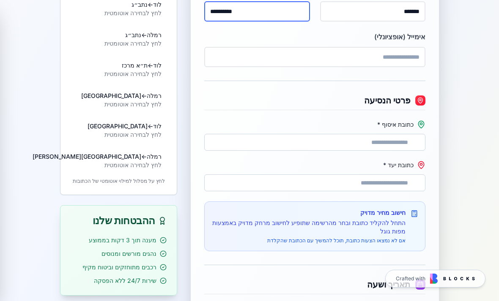
scroll to position [250, 0]
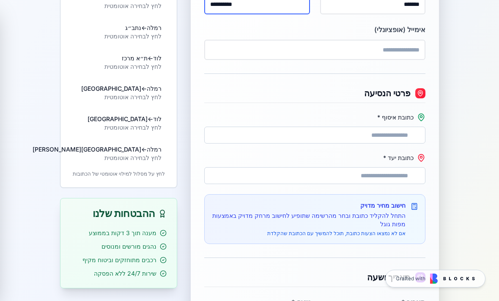
type input "**********"
click at [392, 142] on \* "כתובת איסוף *" at bounding box center [314, 135] width 221 height 17
type \* "*"
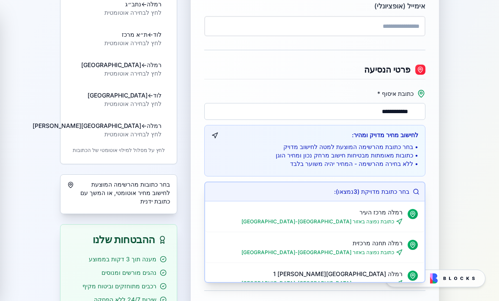
type \* "**********"
click at [458, 137] on div "**********" at bounding box center [249, 150] width 499 height 729
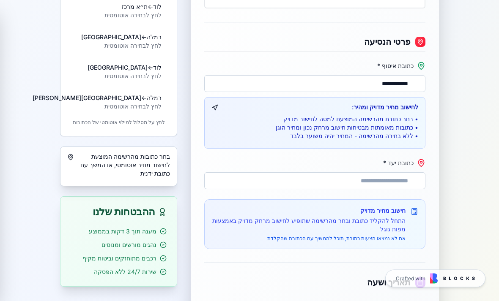
click at [404, 188] on \* "כתובת יעד *" at bounding box center [314, 181] width 221 height 17
type \* "*"
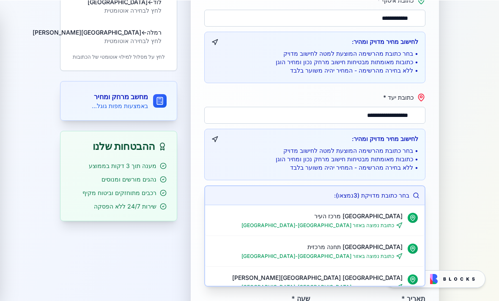
scroll to position [367, 0]
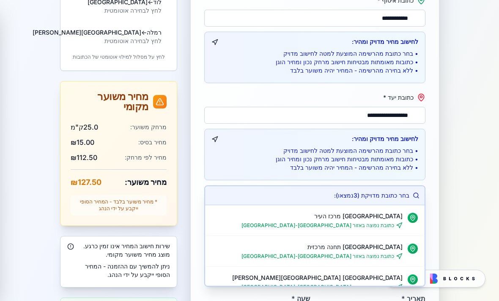
type \* "**********"
click at [456, 175] on div "**********" at bounding box center [249, 105] width 499 height 827
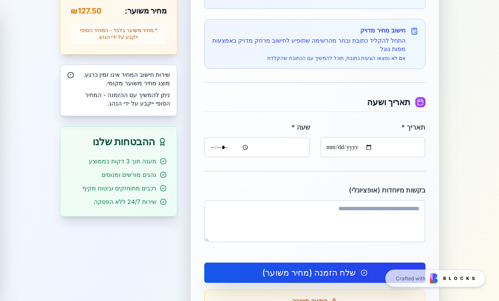
scroll to position [613, 0]
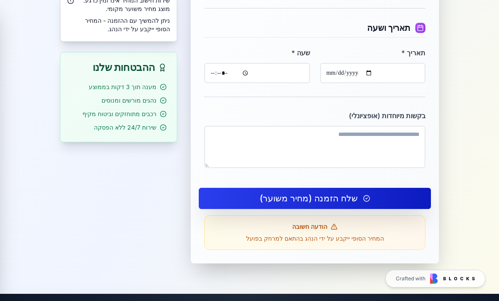
click at [392, 206] on button "שלח הזמנה (מחיר משוער)" at bounding box center [315, 198] width 232 height 21
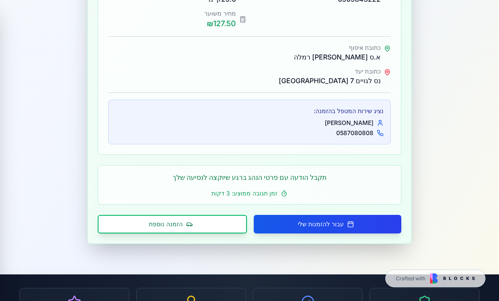
scroll to position [296, 0]
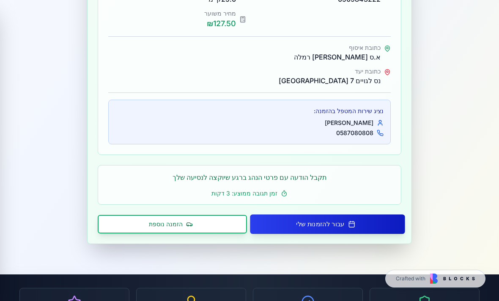
click at [299, 232] on button "עבור להזמנות שלי" at bounding box center [327, 224] width 155 height 19
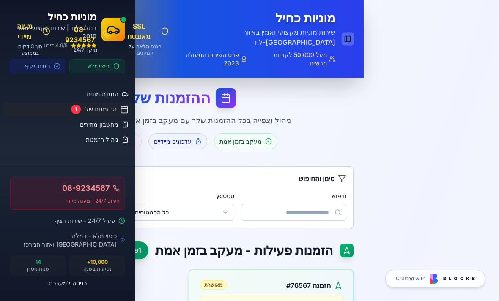
click at [345, 34] on button "Toggle Sidebar" at bounding box center [347, 39] width 12 height 13
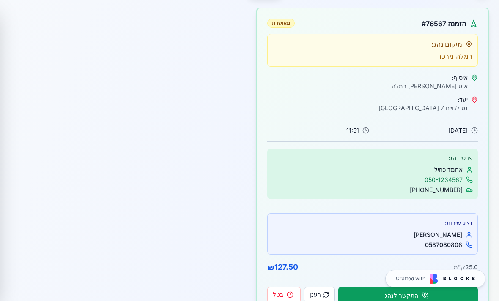
scroll to position [253, 0]
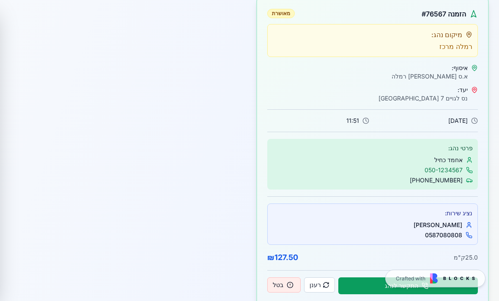
click at [280, 289] on button "בטל" at bounding box center [283, 285] width 33 height 15
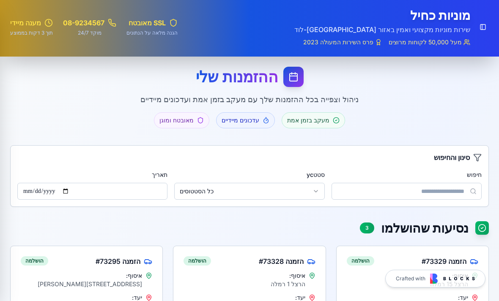
scroll to position [0, 0]
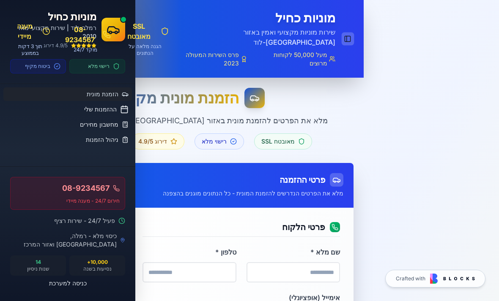
click at [347, 33] on button "Toggle Sidebar" at bounding box center [347, 39] width 12 height 13
type input "**********"
type input "*****"
click at [346, 33] on button "Toggle Sidebar" at bounding box center [347, 39] width 12 height 13
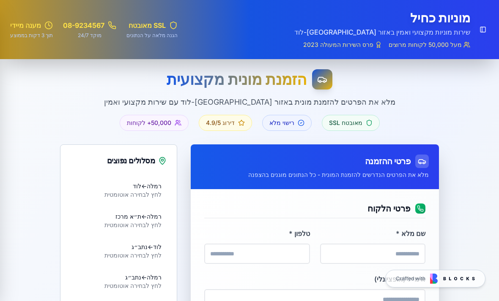
click at [193, 3] on div "Toggle Sidebar מוניות כחיל שירות מוניות מקצועי ואמין באזור [GEOGRAPHIC_DATA]-לו…" at bounding box center [249, 29] width 499 height 59
click at [244, 1] on div "Toggle Sidebar מוניות כחיל שירות מוניות מקצועי ואמין באזור [GEOGRAPHIC_DATA]-לו…" at bounding box center [249, 29] width 499 height 59
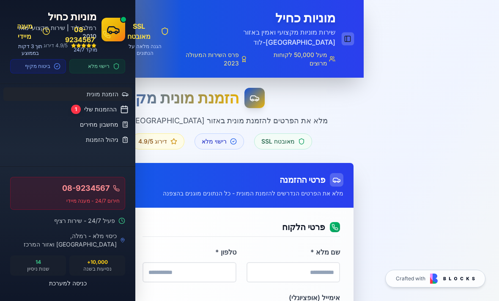
click at [348, 33] on button "Toggle Sidebar" at bounding box center [347, 39] width 12 height 13
click at [355, 23] on div "Toggle Sidebar מוניות כחיל שירות מוניות מקצועי ואמין באזור [GEOGRAPHIC_DATA]-לו…" at bounding box center [181, 39] width 363 height 78
click at [349, 41] on div "Toggle Sidebar מוניות כחיל שירות מוניות מקצועי ואמין באזור [GEOGRAPHIC_DATA]-לו…" at bounding box center [261, 38] width 184 height 57
click at [348, 33] on button "Toggle Sidebar" at bounding box center [347, 39] width 12 height 13
